Goal: Communication & Community: Share content

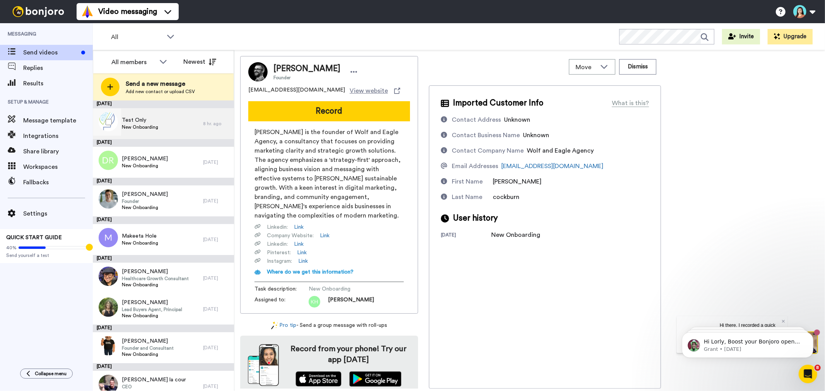
click at [184, 129] on div "Test Only New Onboarding" at bounding box center [148, 123] width 110 height 31
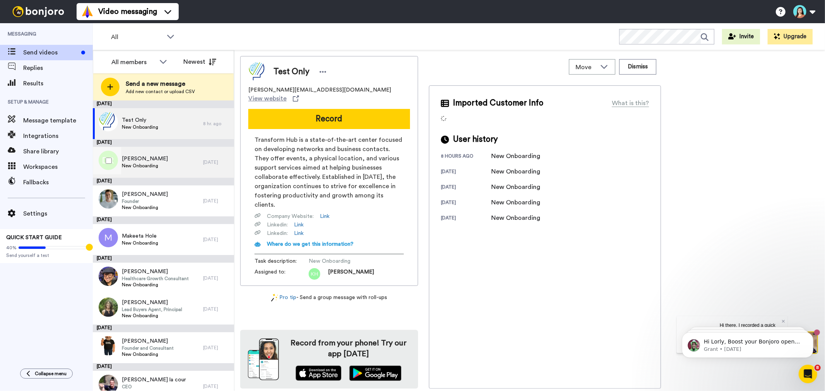
click at [153, 157] on span "[PERSON_NAME]" at bounding box center [145, 159] width 46 height 8
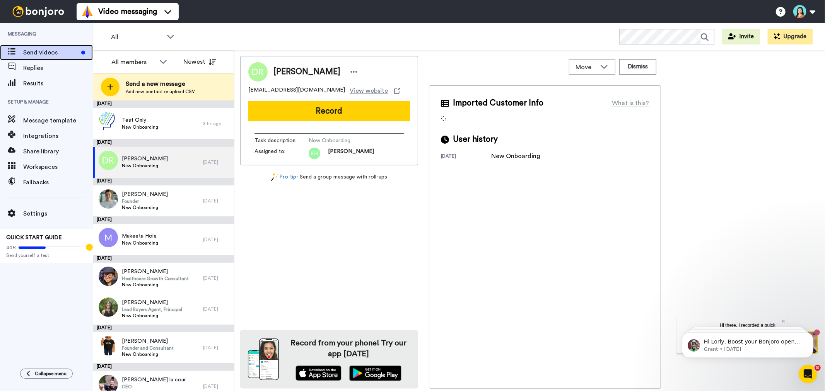
click at [52, 47] on div "Send videos" at bounding box center [46, 52] width 93 height 15
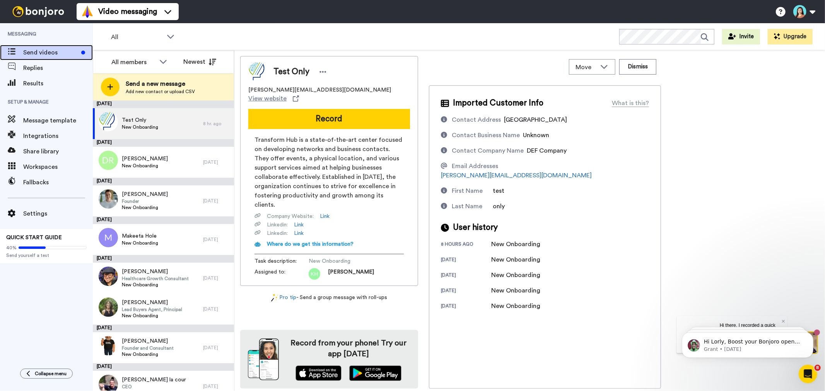
click at [63, 54] on span "Send videos" at bounding box center [50, 52] width 55 height 9
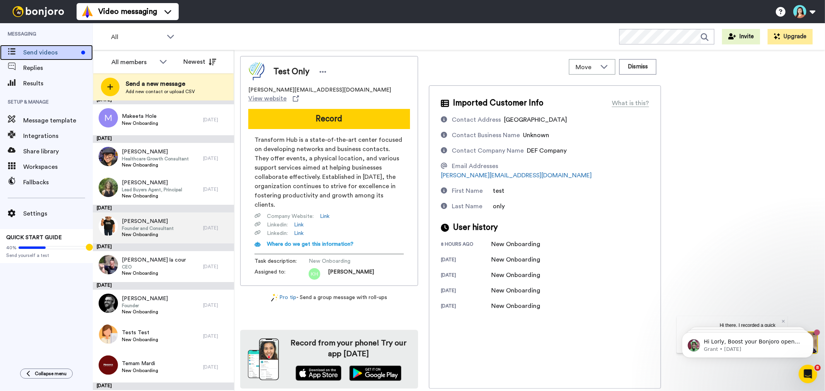
scroll to position [129, 0]
